Goal: Task Accomplishment & Management: Use online tool/utility

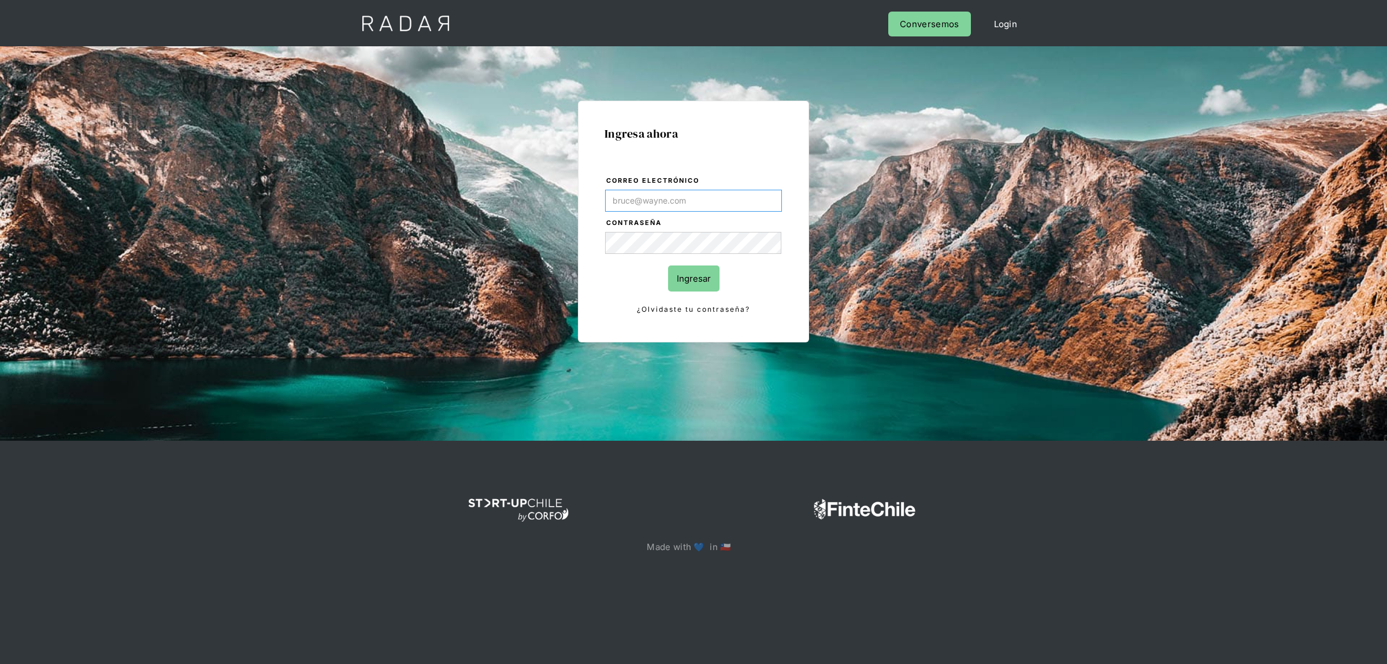
click at [715, 201] on input "Correo electrónico" at bounding box center [693, 201] width 177 height 22
type input "[EMAIL_ADDRESS][DOMAIN_NAME]"
click at [698, 282] on input "Ingresar" at bounding box center [693, 278] width 51 height 26
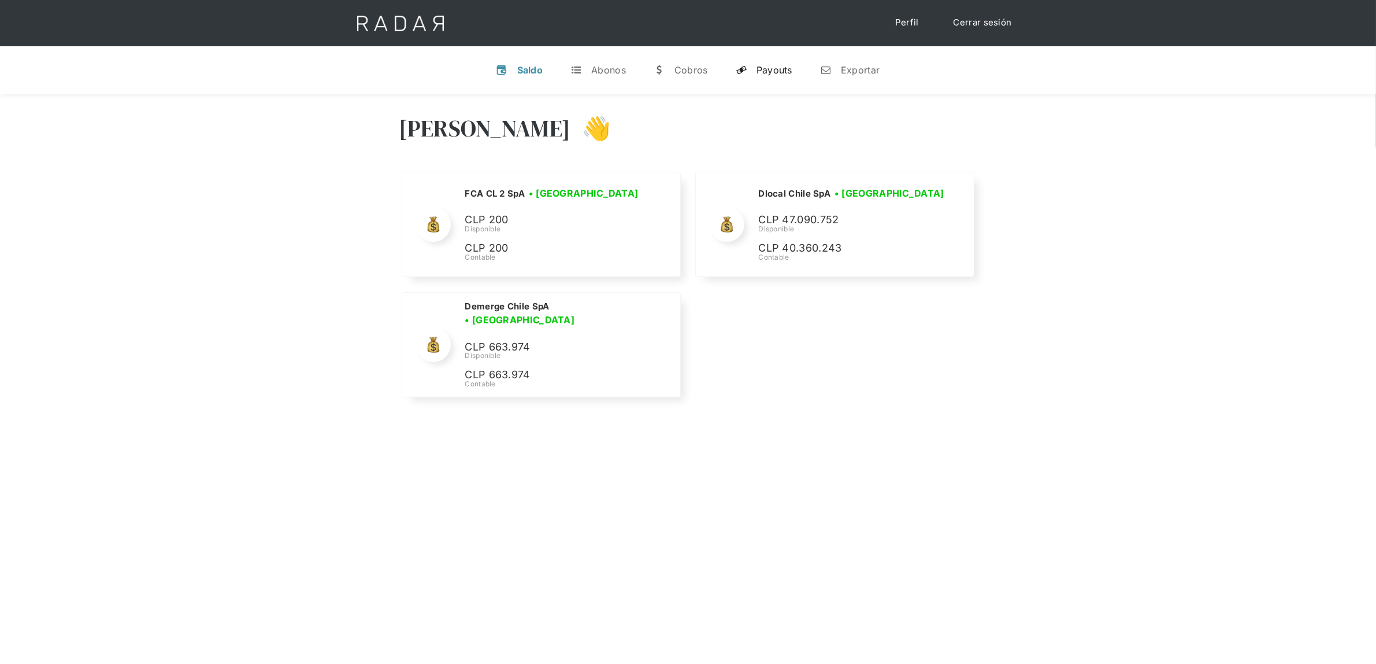
click at [784, 68] on div "Payouts" at bounding box center [775, 70] width 36 height 12
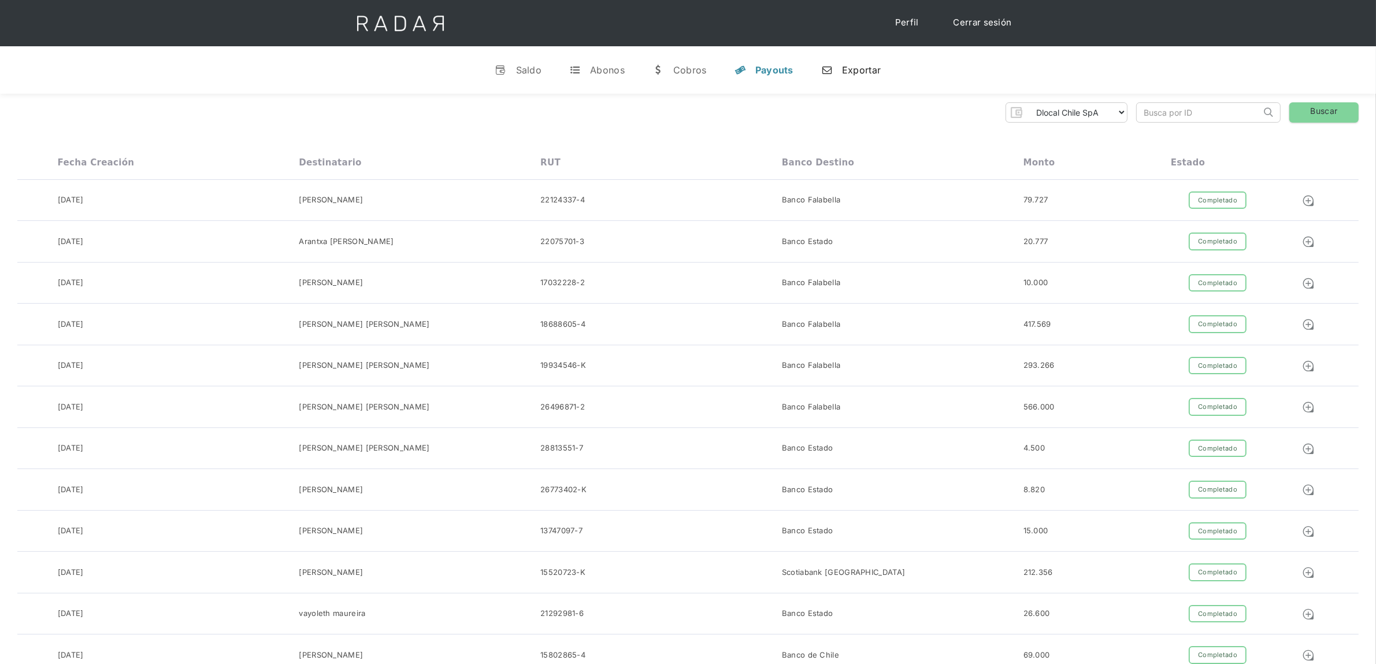
click at [845, 73] on div "Exportar" at bounding box center [861, 70] width 39 height 12
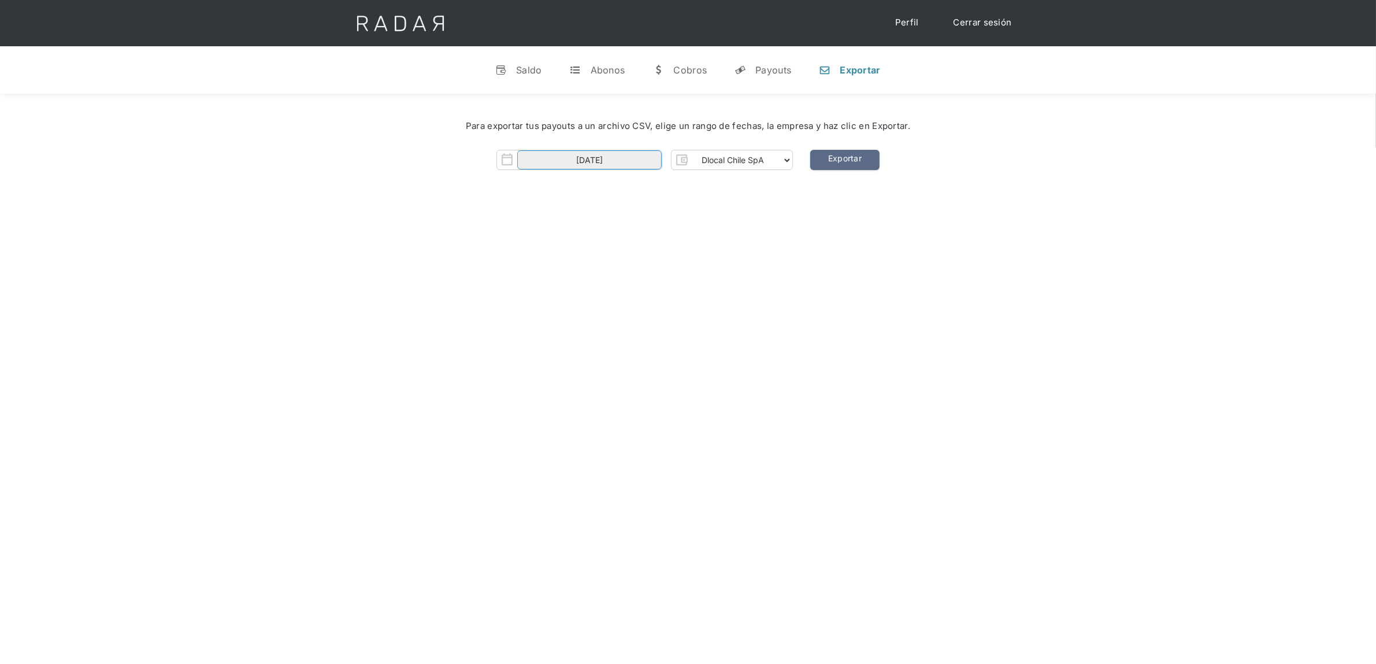
click at [587, 162] on input "01-09-2025" at bounding box center [589, 159] width 145 height 19
click at [555, 216] on span "1" at bounding box center [554, 218] width 23 height 23
type input "01-09-2025"
click at [854, 157] on link "Exportar" at bounding box center [844, 160] width 69 height 20
